Goal: Task Accomplishment & Management: Manage account settings

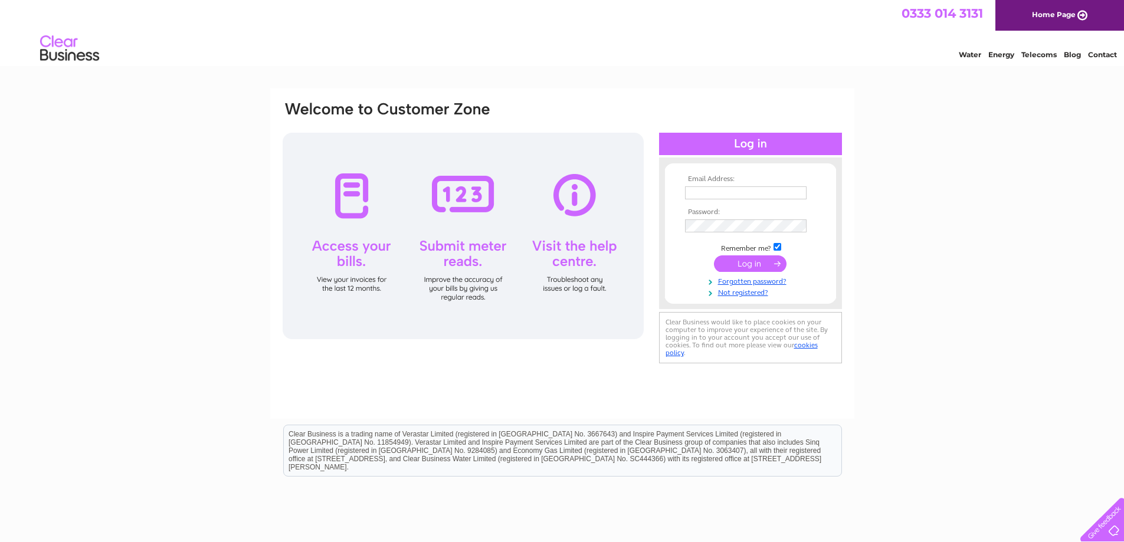
type input "wilmottskitchen@btconnect.com"
click at [757, 267] on input "submit" at bounding box center [750, 264] width 73 height 17
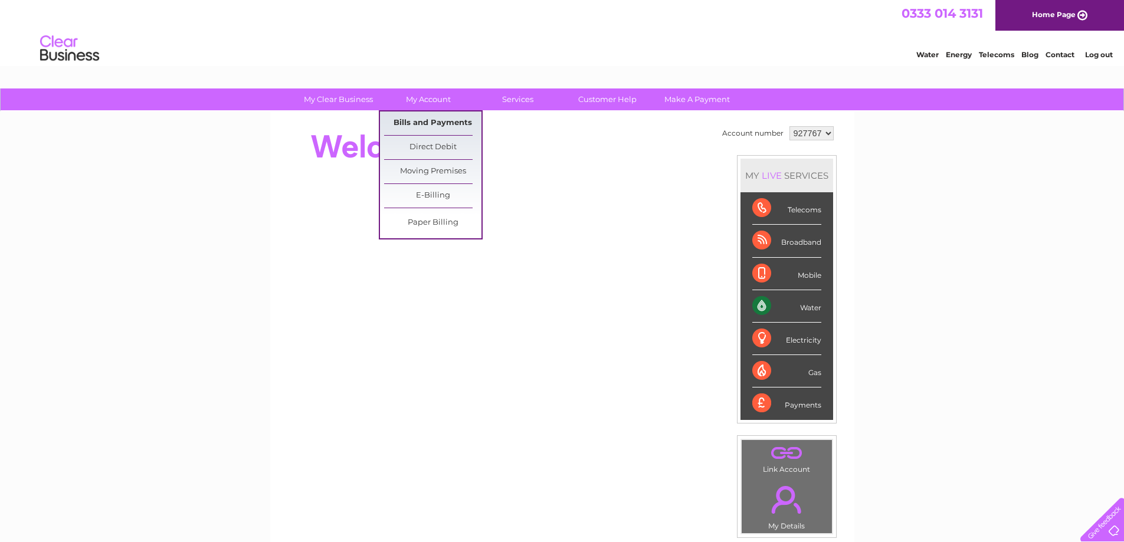
click at [437, 124] on link "Bills and Payments" at bounding box center [432, 124] width 97 height 24
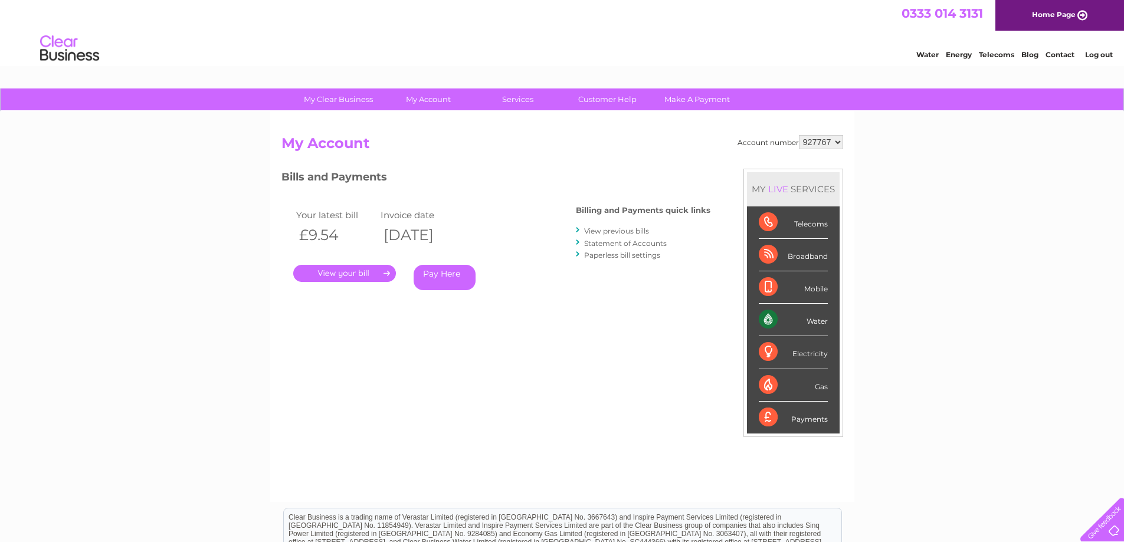
click at [358, 271] on link "." at bounding box center [344, 273] width 103 height 17
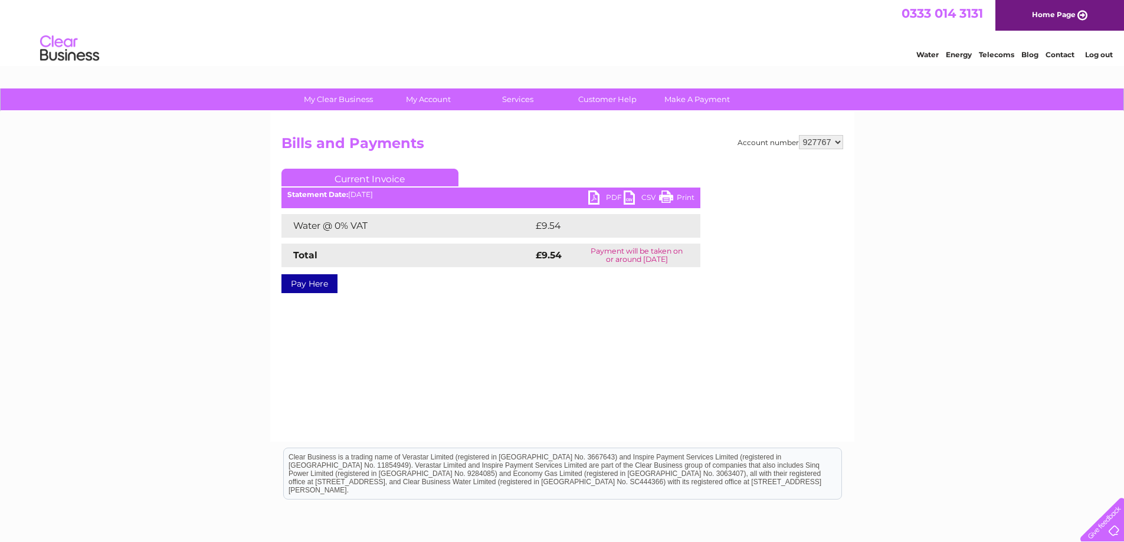
click at [679, 197] on link "Print" at bounding box center [676, 199] width 35 height 17
click at [840, 143] on select "927767 927768 928788" at bounding box center [821, 142] width 44 height 14
select select "927768"
click at [799, 135] on select "927767 927768 928788" at bounding box center [821, 142] width 44 height 14
drag, startPoint x: 685, startPoint y: 198, endPoint x: 866, endPoint y: 15, distance: 257.9
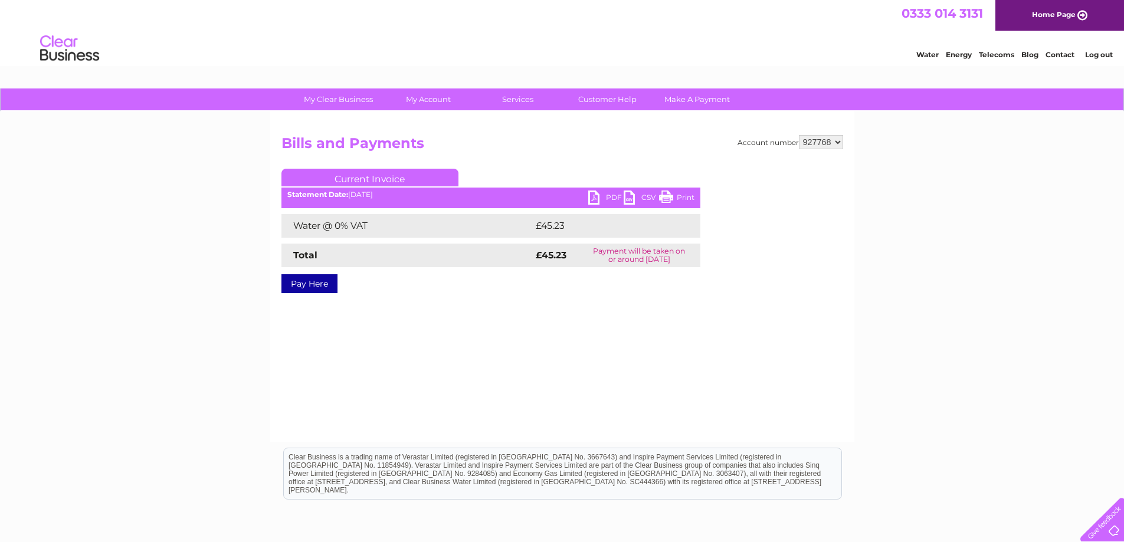
click at [685, 198] on link "Print" at bounding box center [676, 199] width 35 height 17
click at [842, 141] on select "927767 927768 928788" at bounding box center [821, 142] width 44 height 14
select select "928788"
click at [799, 135] on select "927767 927768 928788" at bounding box center [821, 142] width 44 height 14
click at [683, 199] on link "Print" at bounding box center [676, 199] width 35 height 17
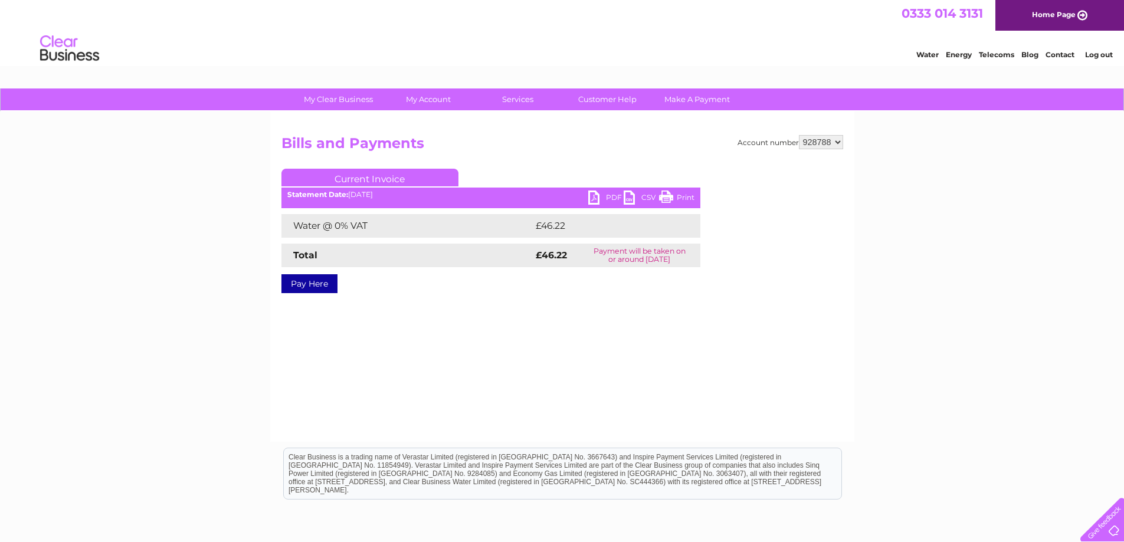
click at [1094, 54] on link "Log out" at bounding box center [1099, 54] width 28 height 9
